Goal: Check status

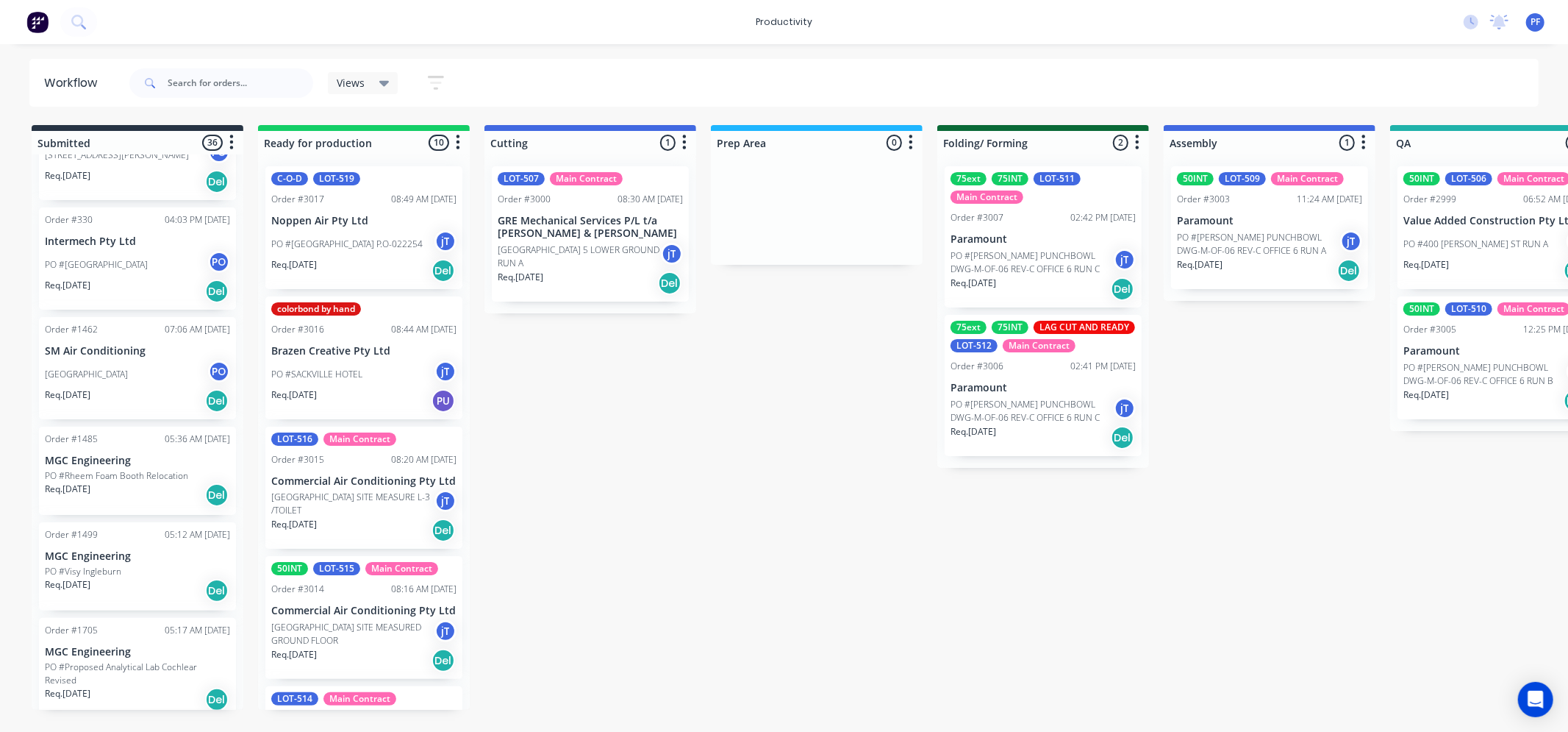
scroll to position [490, 0]
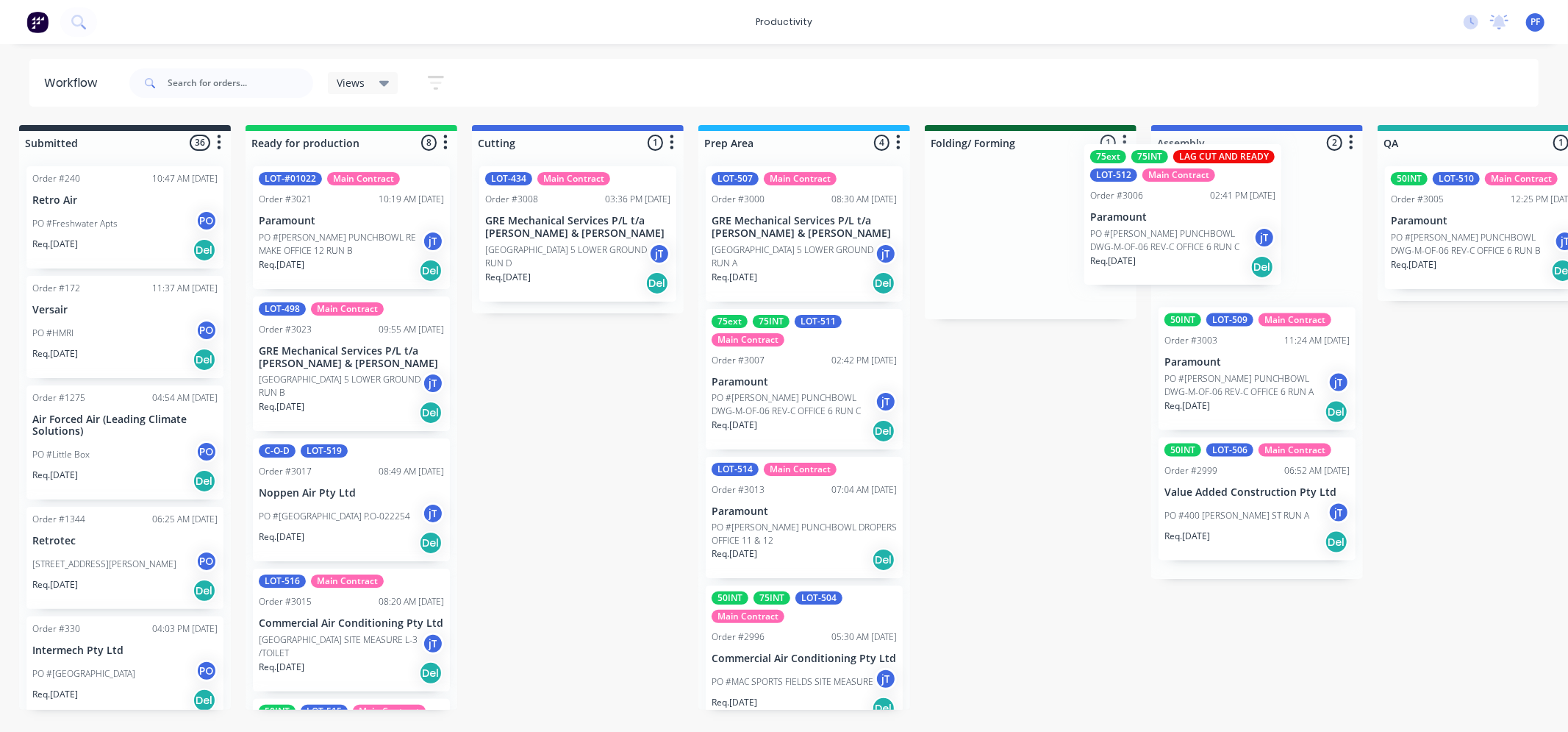
drag, startPoint x: 1002, startPoint y: 253, endPoint x: 1157, endPoint y: 228, distance: 157.0
click at [1174, 235] on div "Submitted 36 Order #240 10:47 AM 24/09/24 Retro Air PO #Freshwater Apts PO Req.…" at bounding box center [1415, 418] width 2877 height 585
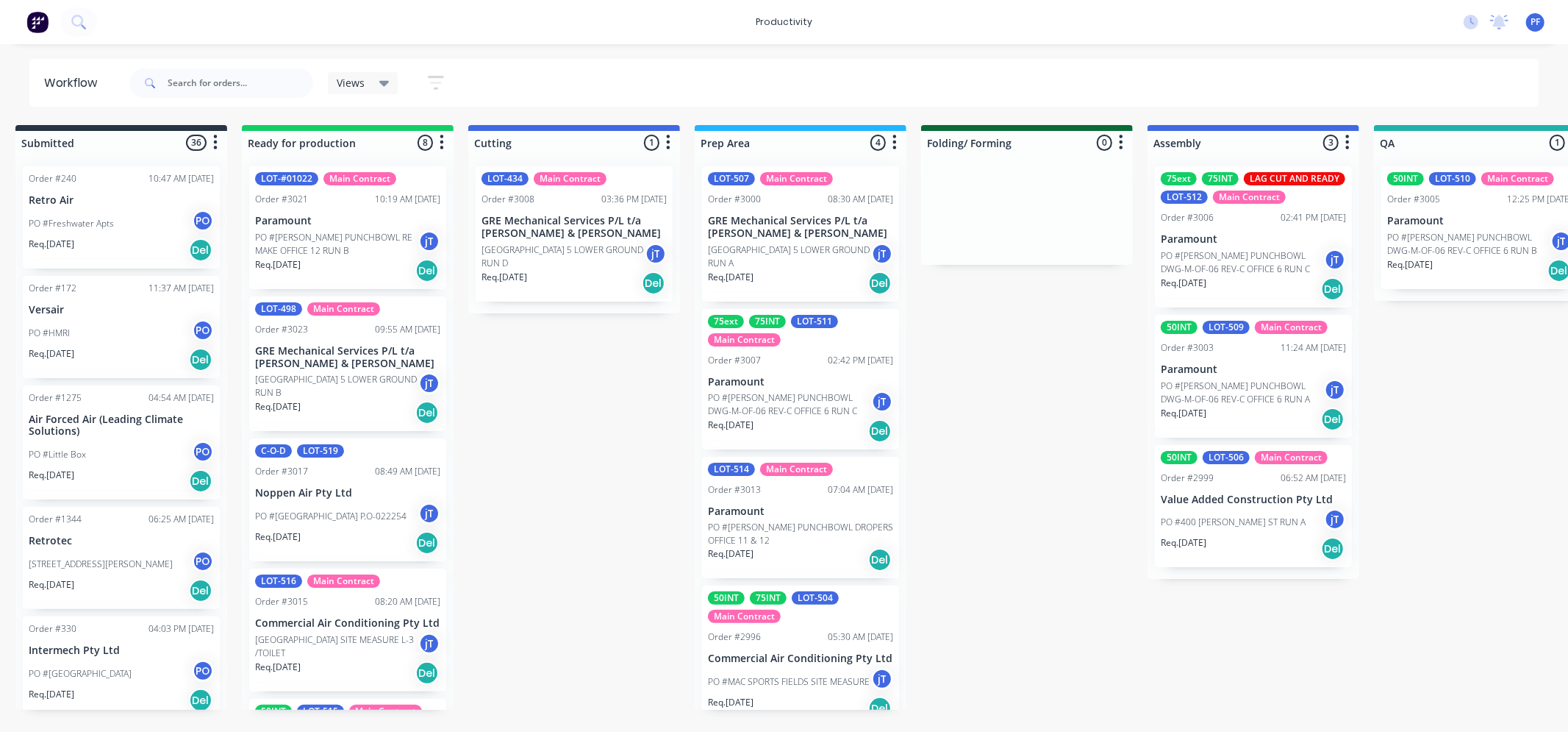
scroll to position [28, 0]
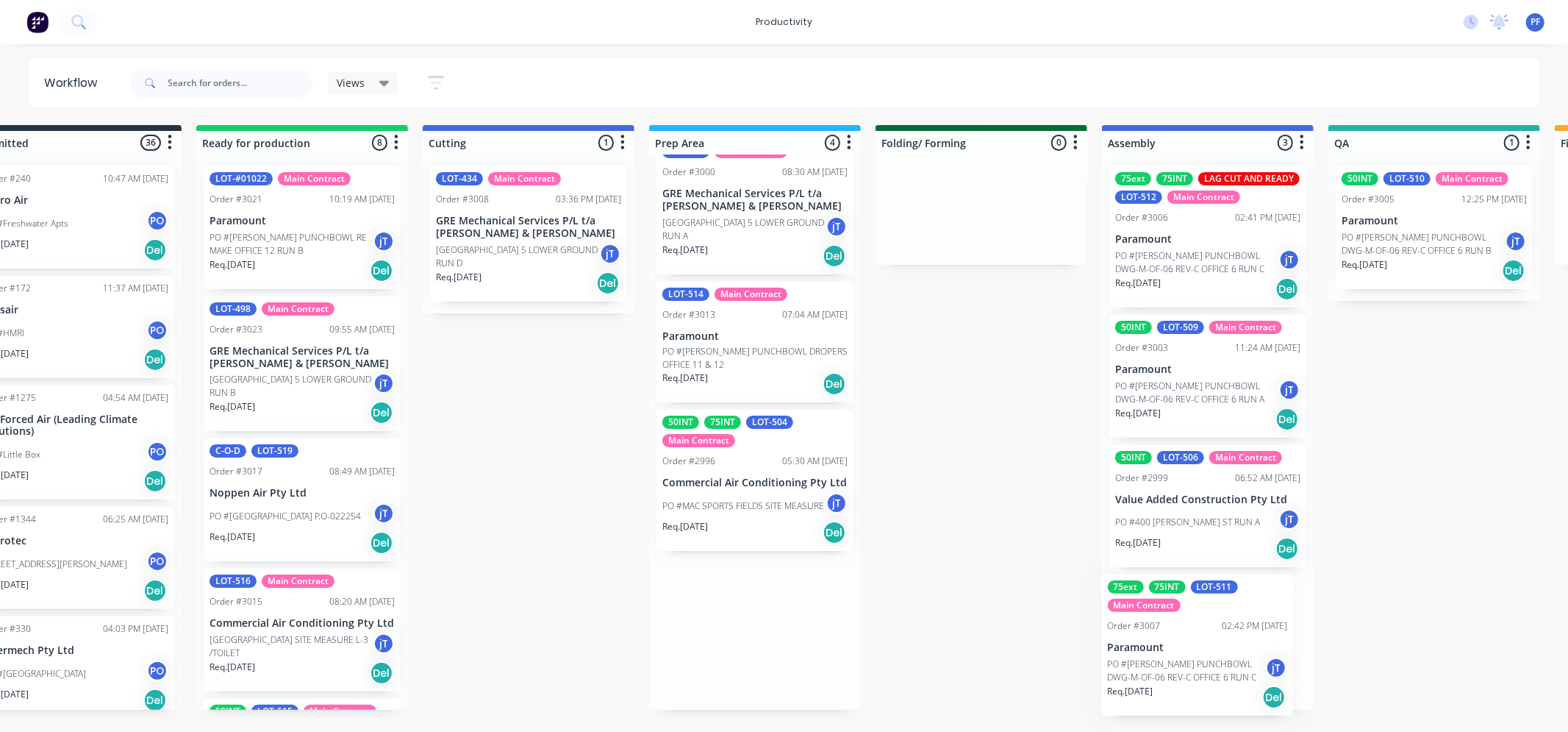
drag, startPoint x: 789, startPoint y: 356, endPoint x: 1047, endPoint y: 662, distance: 400.2
click at [1199, 649] on div "Submitted 36 Order #240 10:47 AM 24/09/24 Retro Air PO #Freshwater Apts PO Req.…" at bounding box center [1366, 418] width 2877 height 585
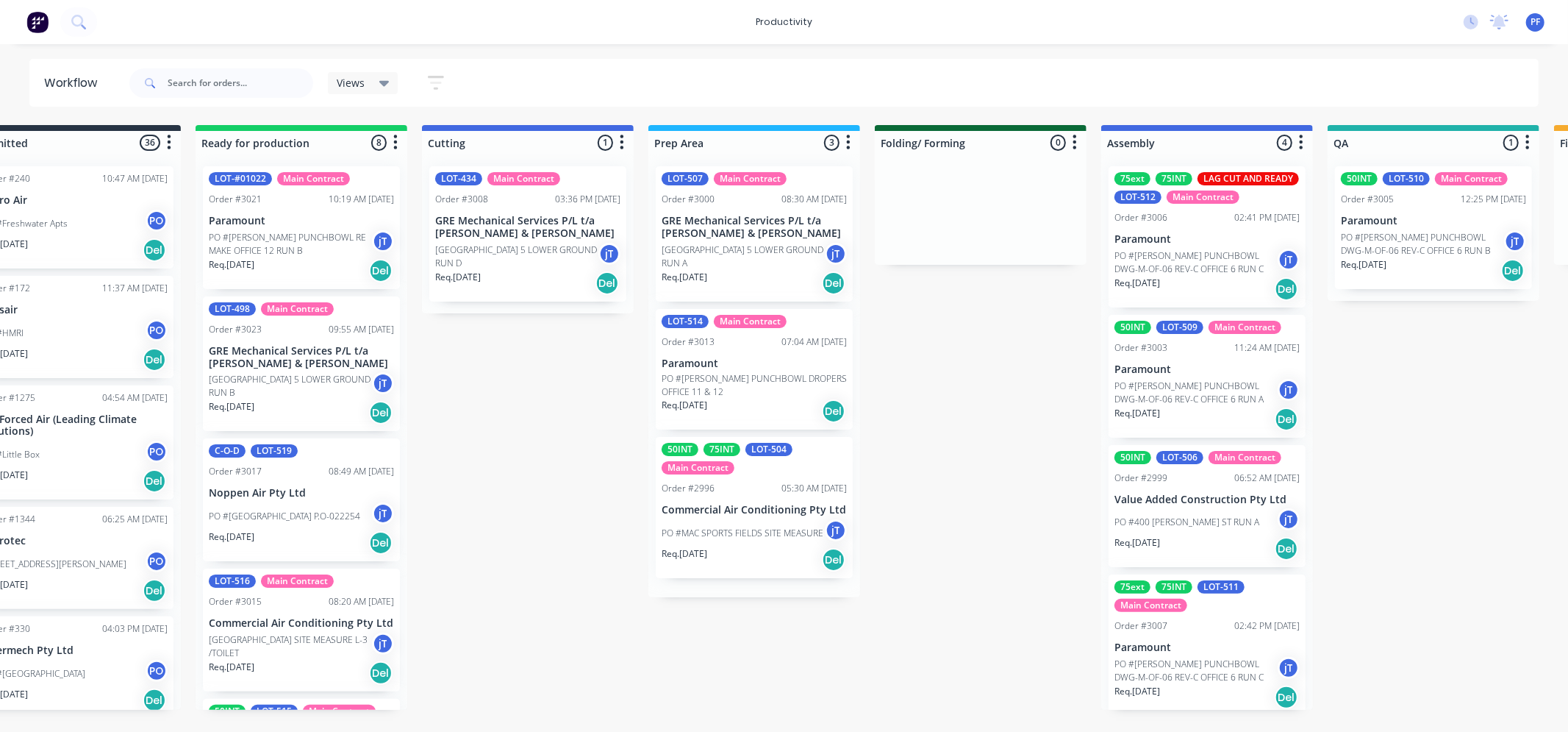
scroll to position [0, 0]
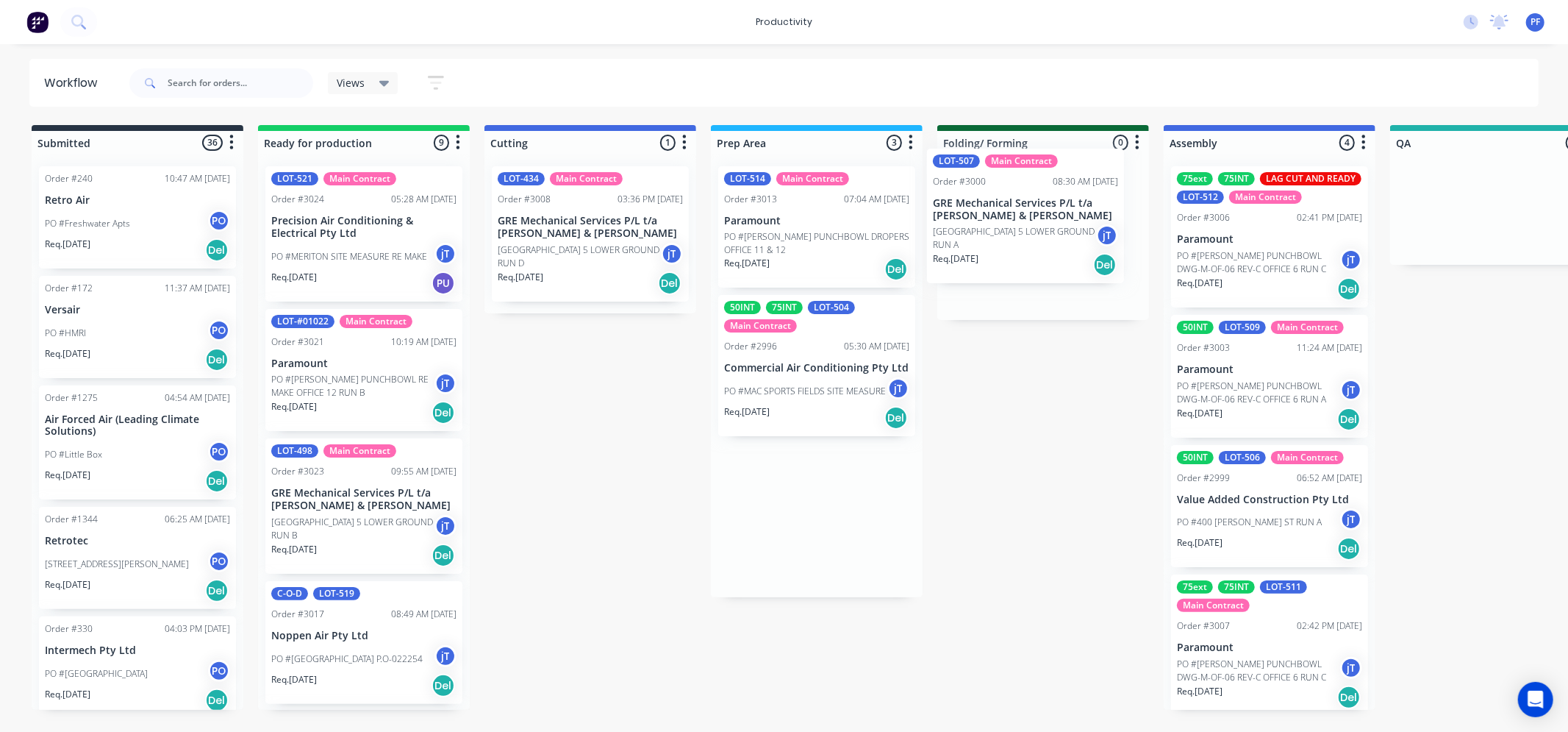
drag, startPoint x: 777, startPoint y: 223, endPoint x: 1010, endPoint y: 192, distance: 235.1
click at [1011, 193] on div "Submitted 36 Order #240 10:47 AM 24/09/24 Retro Air PO #Freshwater Apts PO Req.…" at bounding box center [1428, 418] width 2877 height 585
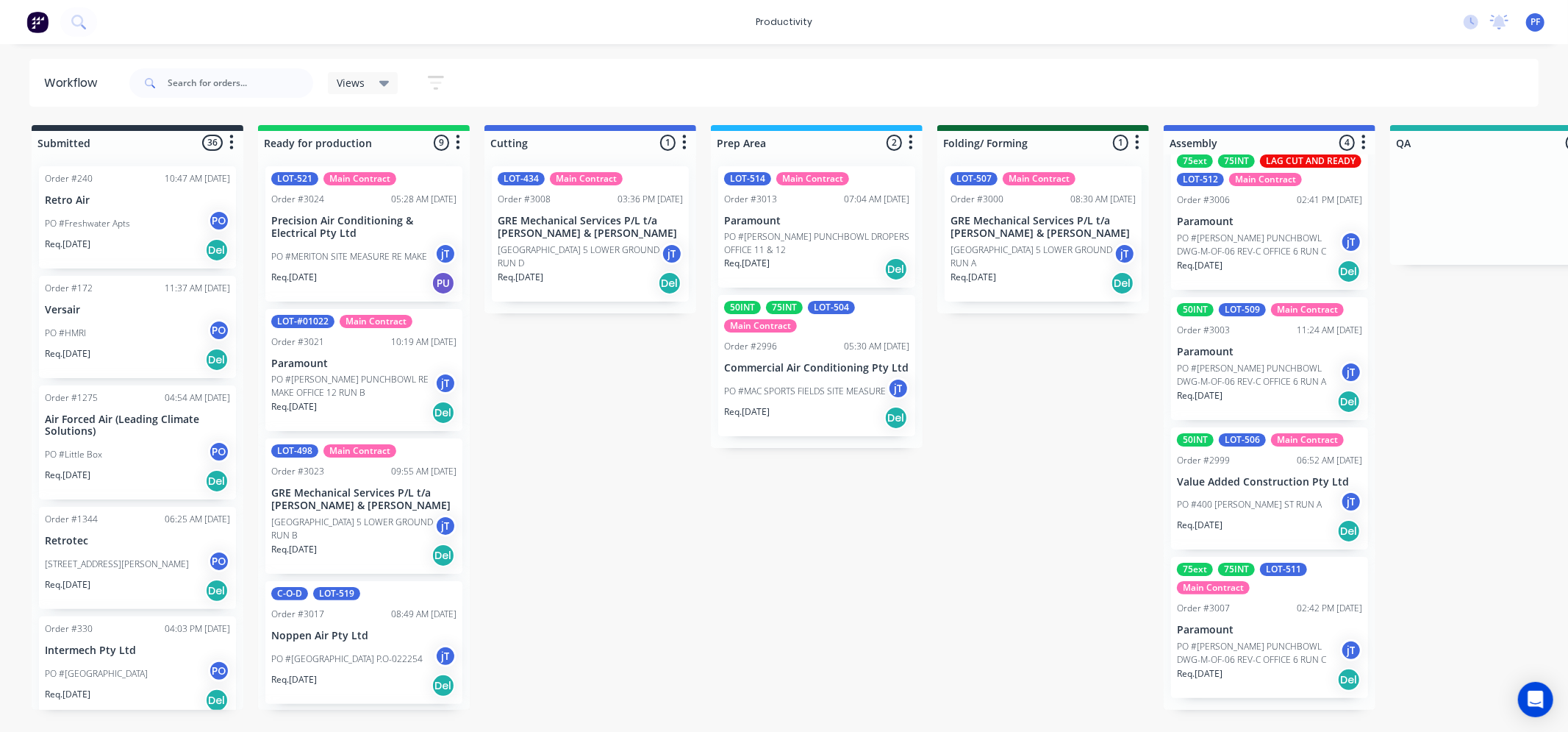
scroll to position [23, 0]
